Goal: Task Accomplishment & Management: Manage account settings

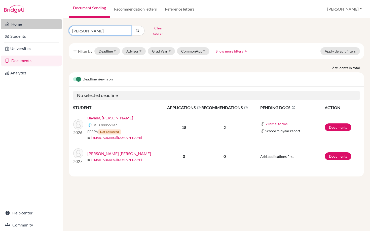
drag, startPoint x: 86, startPoint y: 28, endPoint x: 52, endPoint y: 28, distance: 33.7
click at [52, 28] on div "Home Students Universities Documents Analytics Help center Community Document S…" at bounding box center [185, 115] width 370 height 231
type input "[PERSON_NAME]"
click button "submit" at bounding box center [137, 31] width 13 height 10
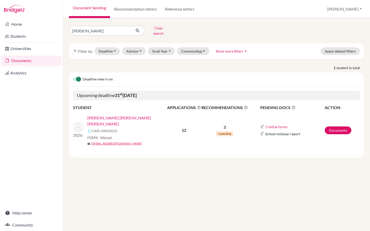
click at [111, 115] on link "[PERSON_NAME] [PERSON_NAME] [PERSON_NAME]" at bounding box center [128, 121] width 83 height 12
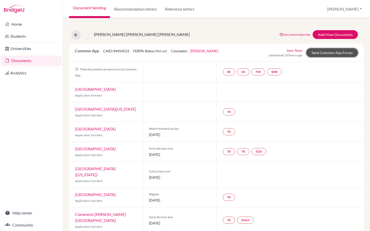
click at [320, 52] on link "Send Common App Forms" at bounding box center [332, 52] width 52 height 9
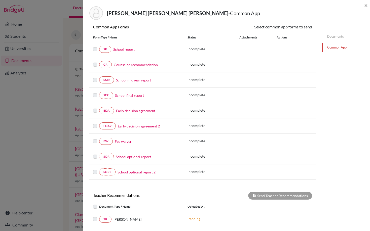
scroll to position [19, 0]
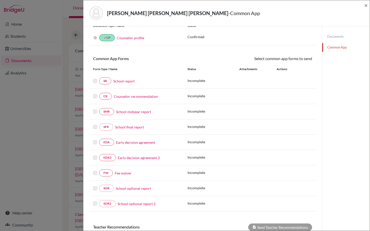
click at [336, 37] on link "Documents" at bounding box center [346, 36] width 48 height 9
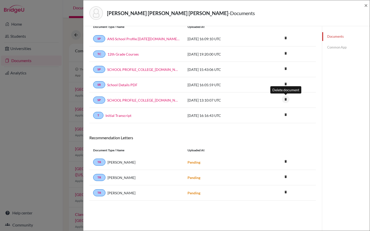
click at [285, 100] on icon "delete" at bounding box center [286, 100] width 8 height 8
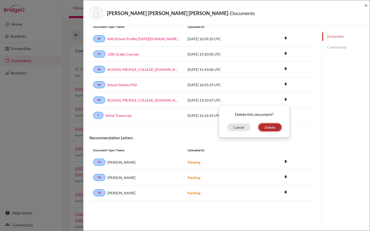
click at [269, 127] on button "Delete" at bounding box center [269, 127] width 23 height 8
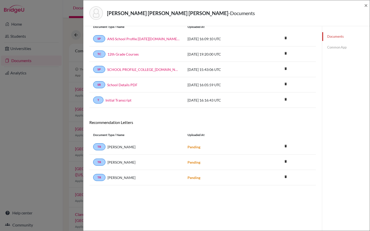
scroll to position [26, 0]
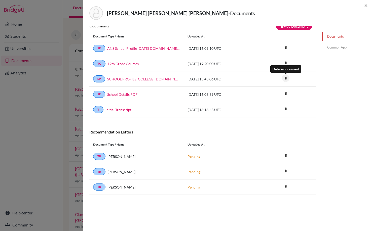
click at [286, 78] on icon "delete" at bounding box center [286, 78] width 8 height 8
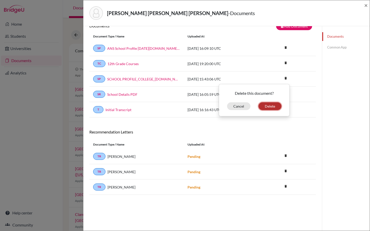
click at [267, 104] on button "Delete" at bounding box center [269, 106] width 23 height 8
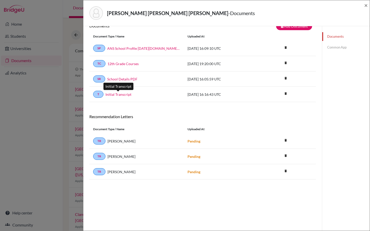
click at [122, 94] on link "Initial Transcript" at bounding box center [118, 94] width 26 height 5
click at [130, 64] on link "12th Grade Courses" at bounding box center [122, 63] width 31 height 5
